Goal: Task Accomplishment & Management: Manage account settings

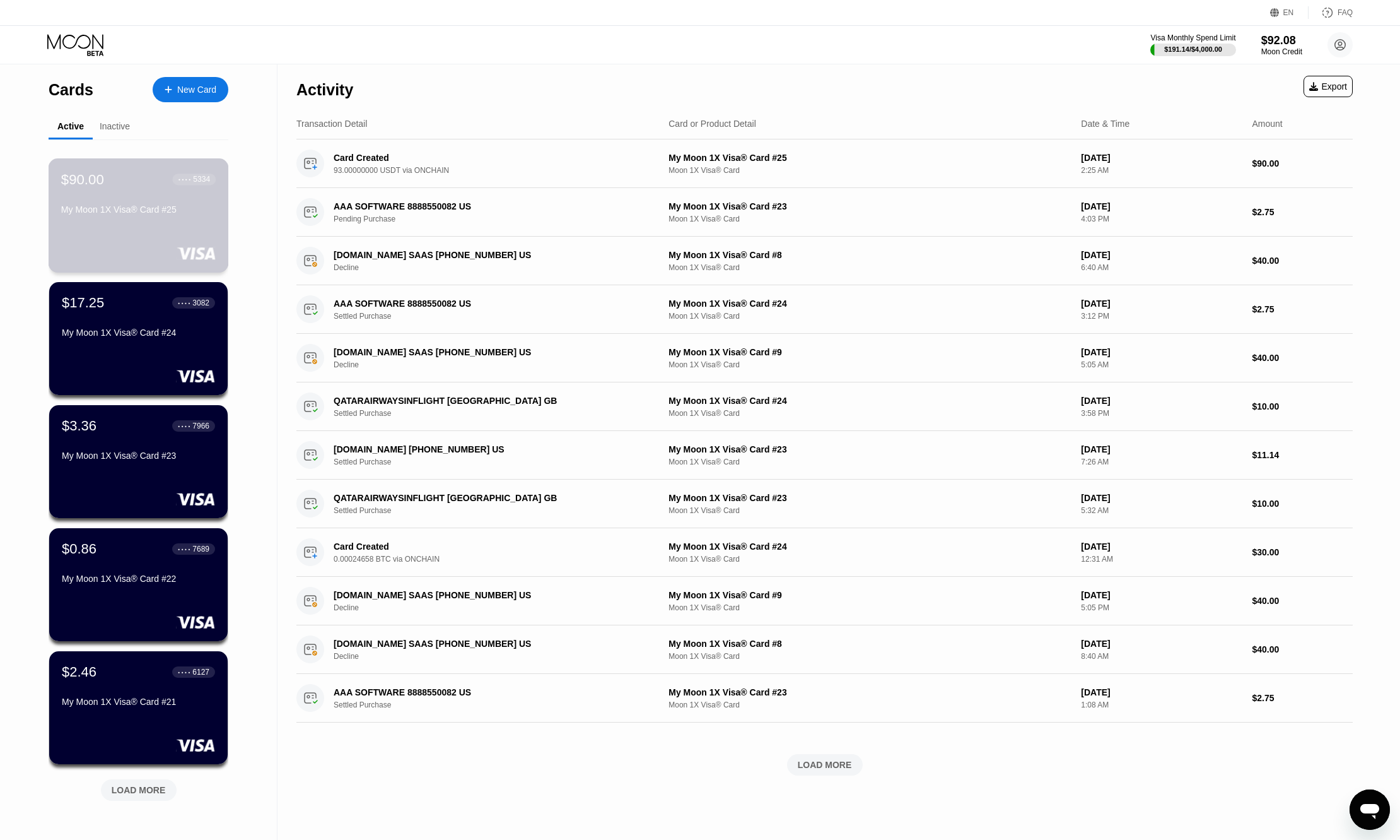
click at [152, 201] on div "$90.00 ● ● ● ● 5334 My Moon 1X Visa® Card #25" at bounding box center [139, 195] width 154 height 49
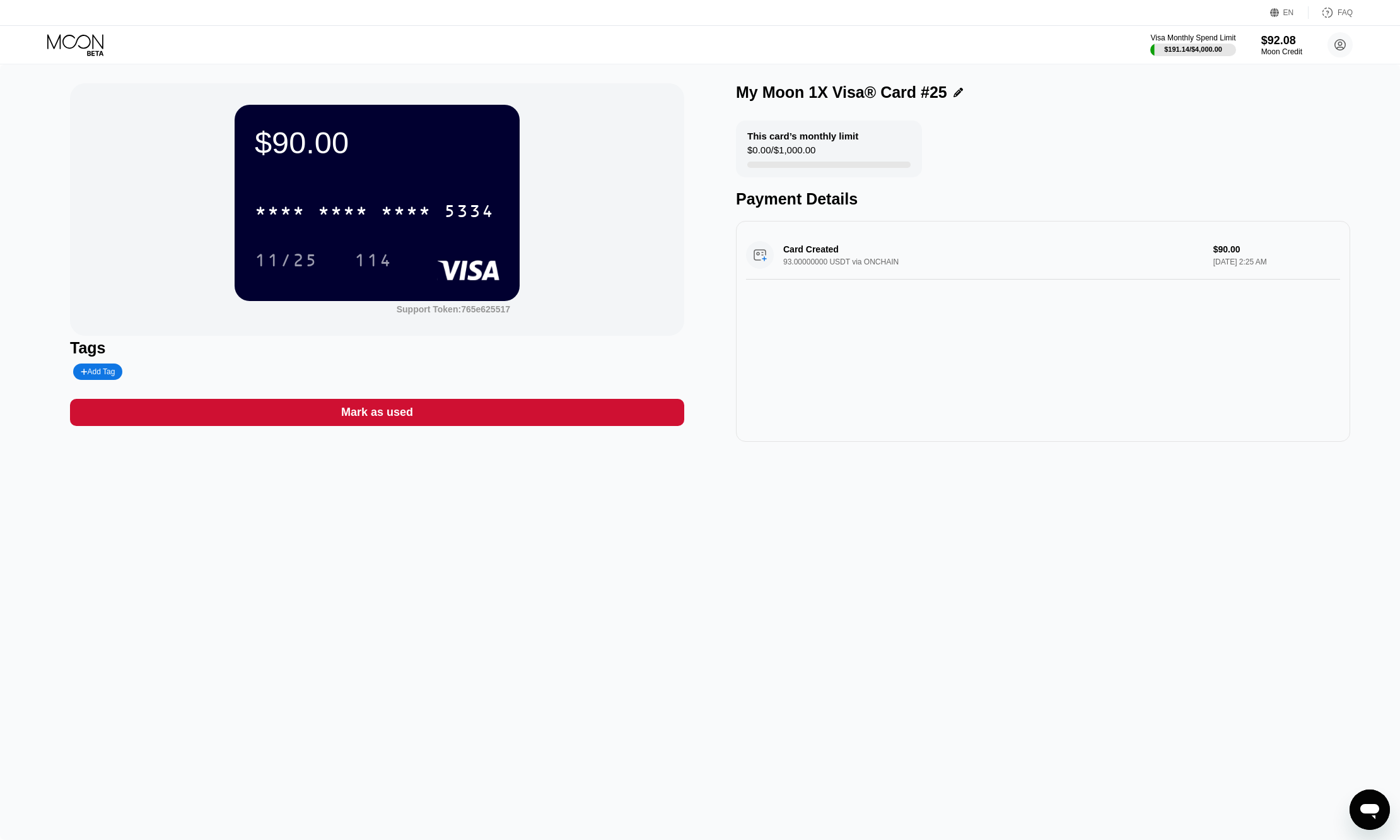
click at [427, 212] on div "* * * *" at bounding box center [406, 213] width 51 height 20
click at [100, 376] on div "Add Tag" at bounding box center [98, 371] width 34 height 9
click at [337, 256] on div "11/25" at bounding box center [296, 260] width 82 height 31
click at [375, 251] on div "114" at bounding box center [374, 260] width 57 height 31
click at [954, 92] on icon at bounding box center [959, 93] width 10 height 10
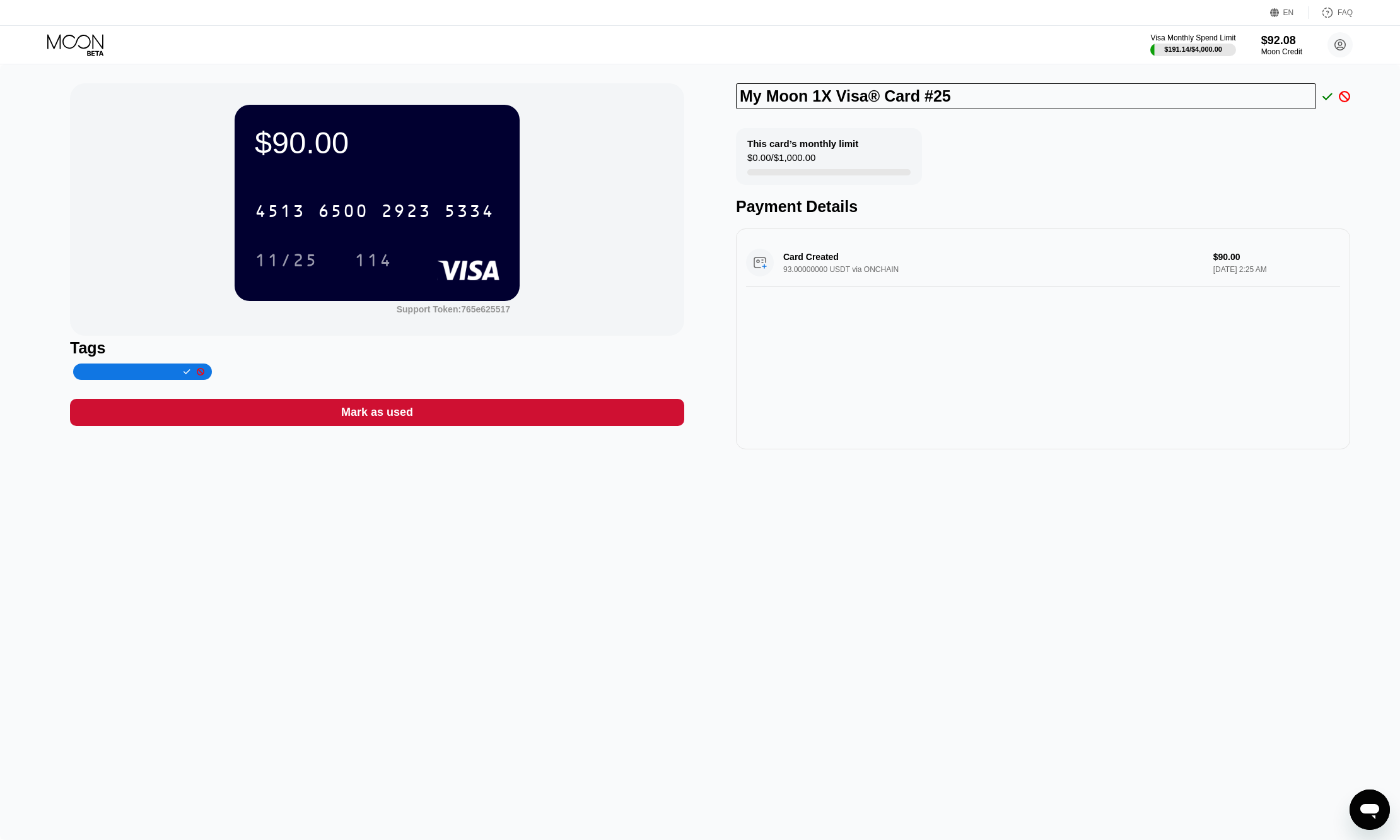
click at [849, 168] on div "This card’s monthly limit $0.00 / $1,000.00" at bounding box center [828, 156] width 186 height 57
click at [852, 173] on div "This card’s monthly limit $0.00 / $1,000.00" at bounding box center [828, 156] width 186 height 57
click at [55, 42] on icon at bounding box center [76, 45] width 59 height 22
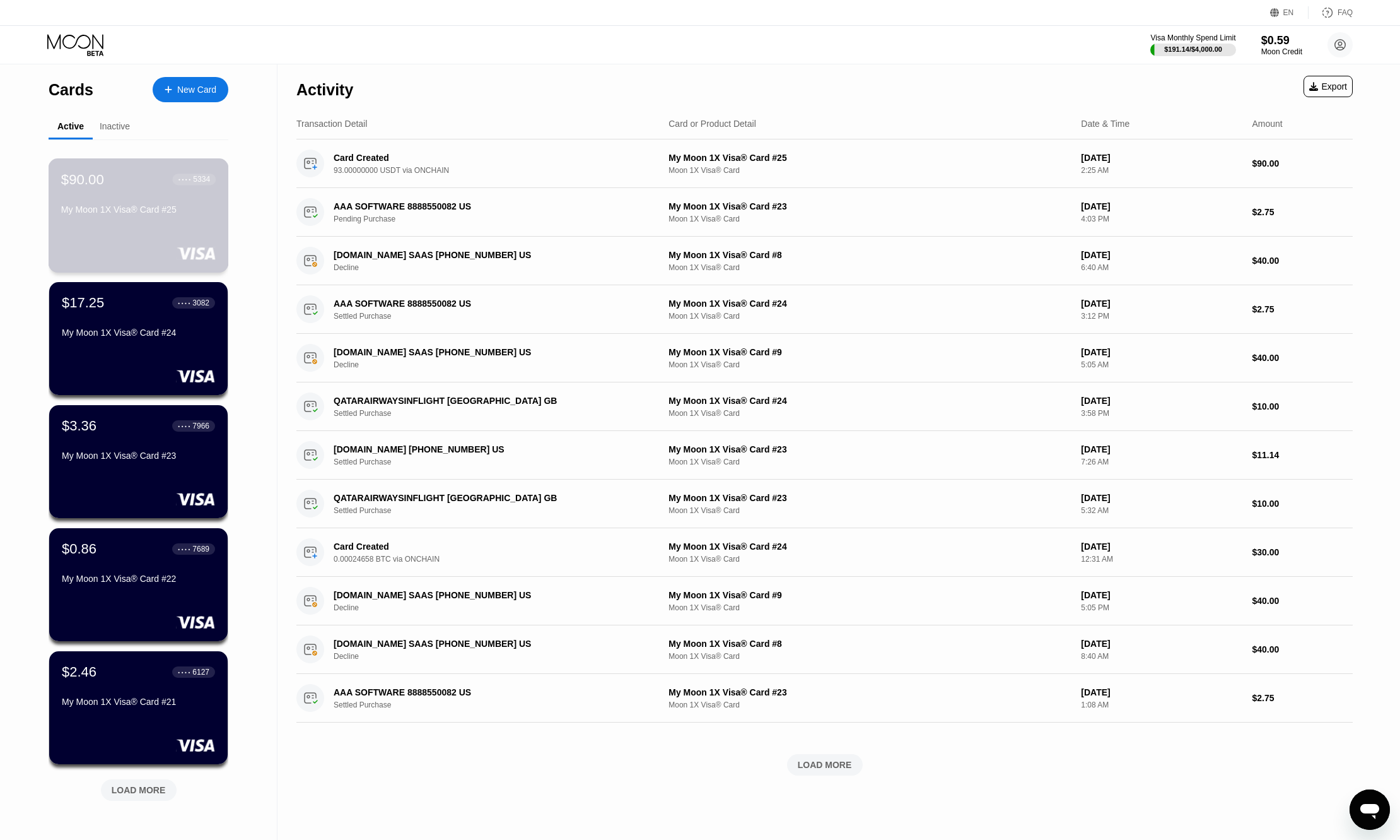
click at [147, 214] on div "My Moon 1X Visa® Card #25" at bounding box center [139, 209] width 154 height 10
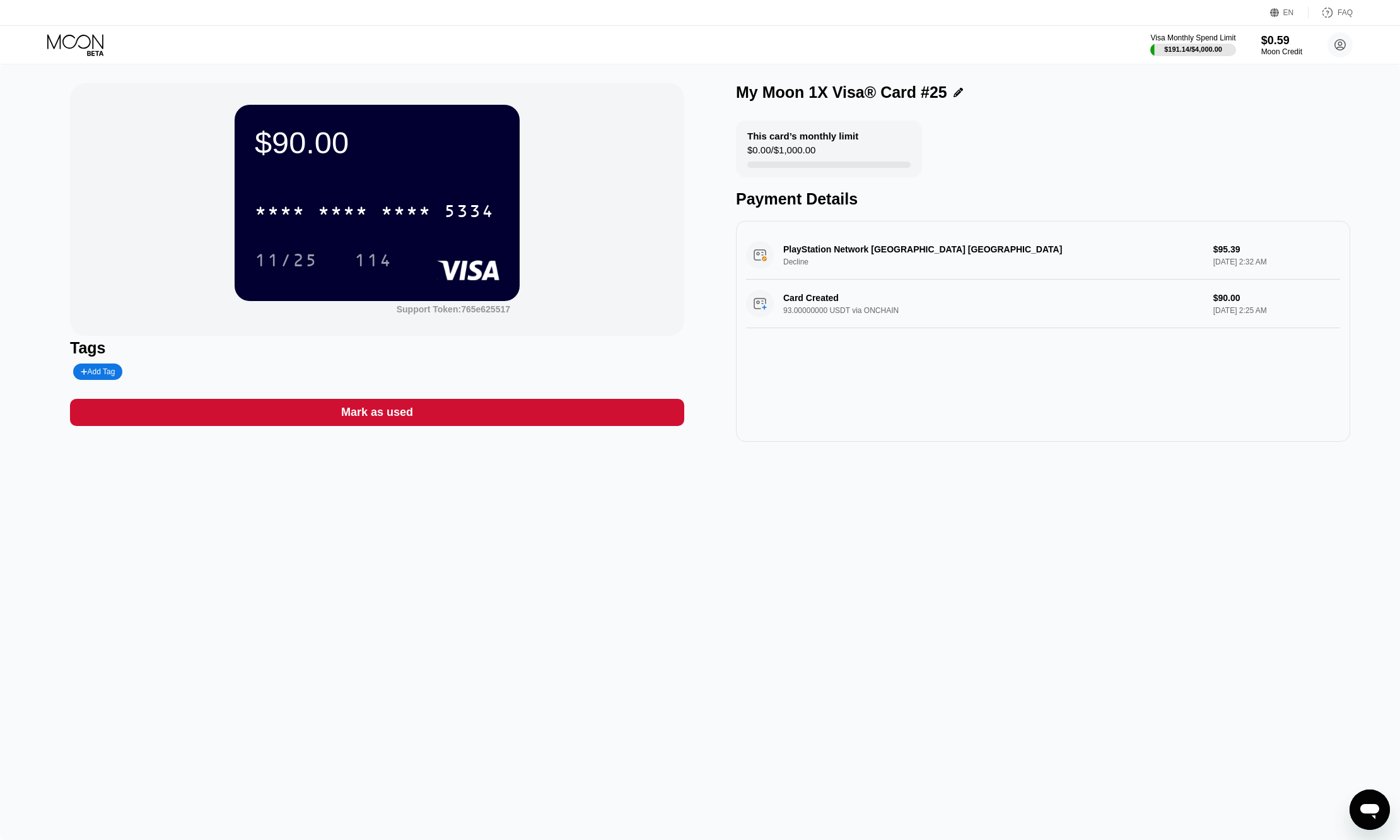
click at [59, 54] on icon at bounding box center [76, 45] width 59 height 22
